Goal: Find contact information: Obtain details needed to contact an individual or organization

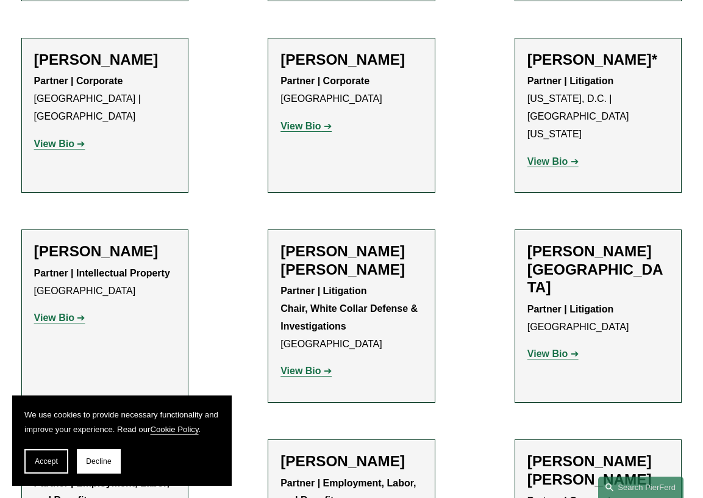
scroll to position [6909, 0]
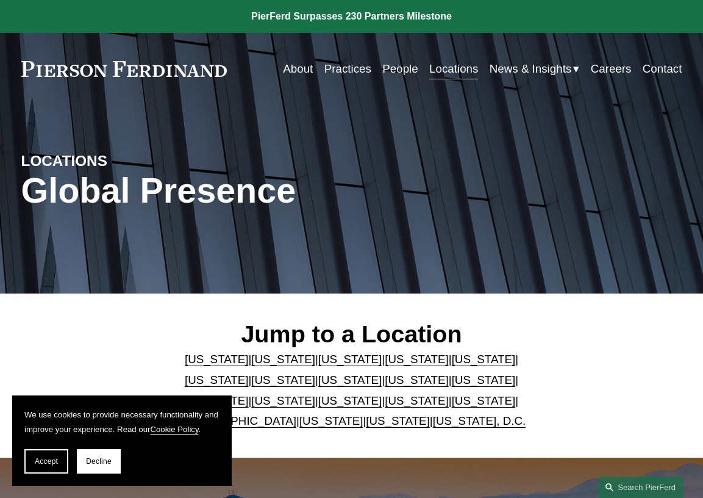
click at [385, 405] on link "[US_STATE]" at bounding box center [417, 400] width 64 height 13
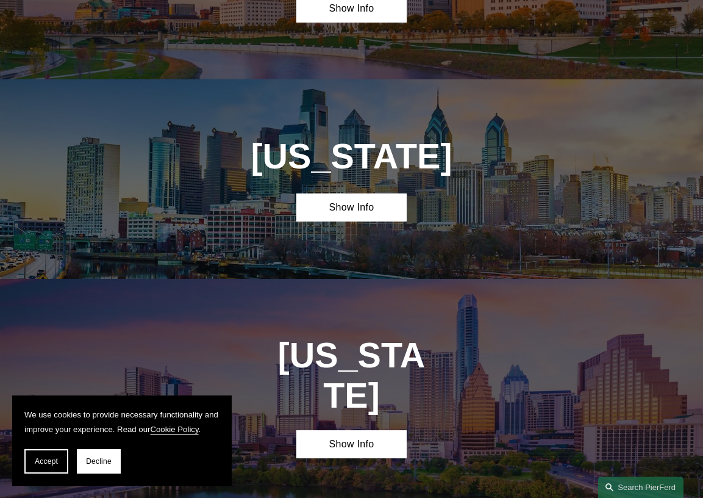
scroll to position [3078, 0]
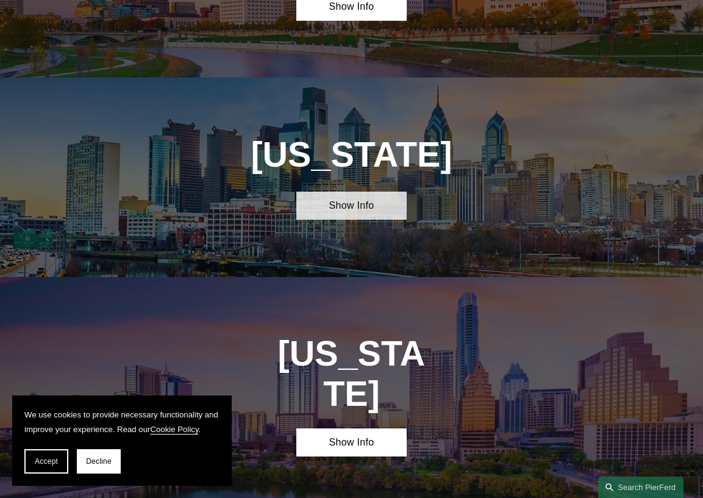
click at [347, 191] on link "Show Info" at bounding box center [351, 205] width 110 height 29
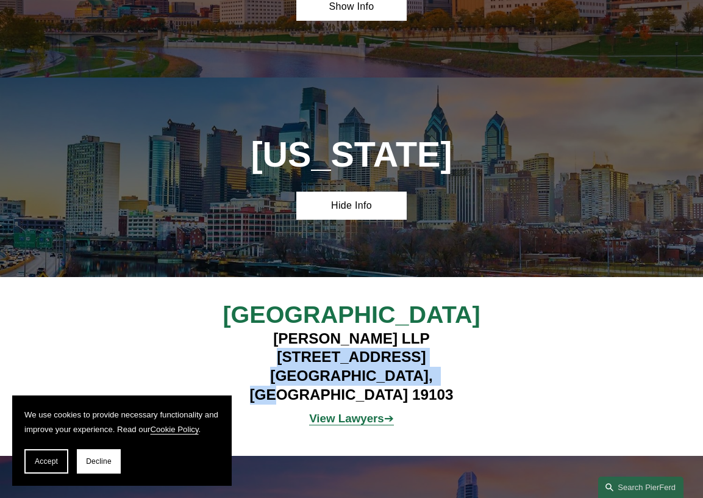
drag, startPoint x: 244, startPoint y: 280, endPoint x: 437, endPoint y: 300, distance: 193.7
click at [437, 329] on h4 "Pierson Ferdinand LLP 1650 Market Street, Suite 3600 Philadelphia, PA 19103" at bounding box center [352, 366] width 276 height 75
copy h4 "1650 Market Street, Suite 3600 Philadelphia, PA 19103"
